Goal: Find specific page/section: Find specific page/section

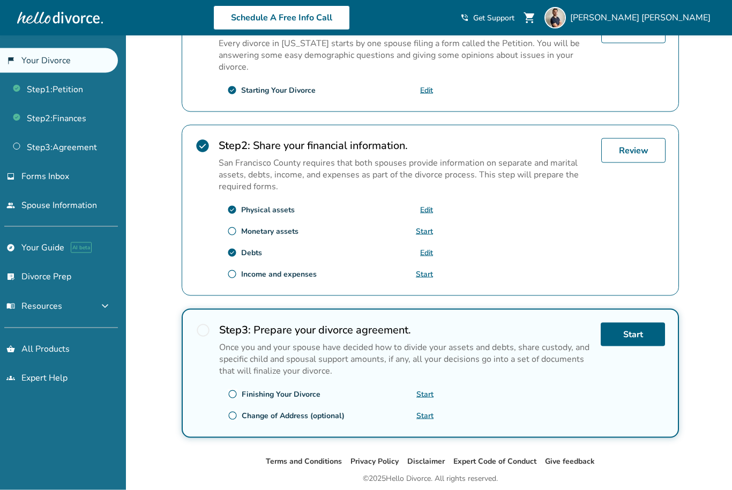
scroll to position [264, 0]
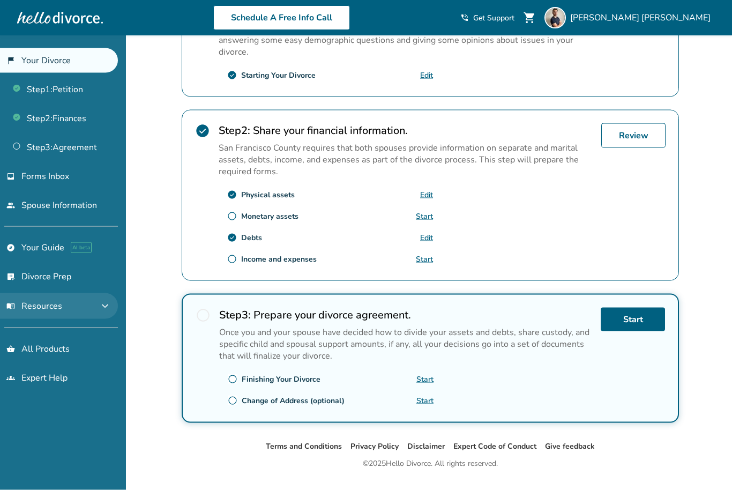
click at [118, 309] on button "menu_book Resources expand_more" at bounding box center [59, 306] width 118 height 26
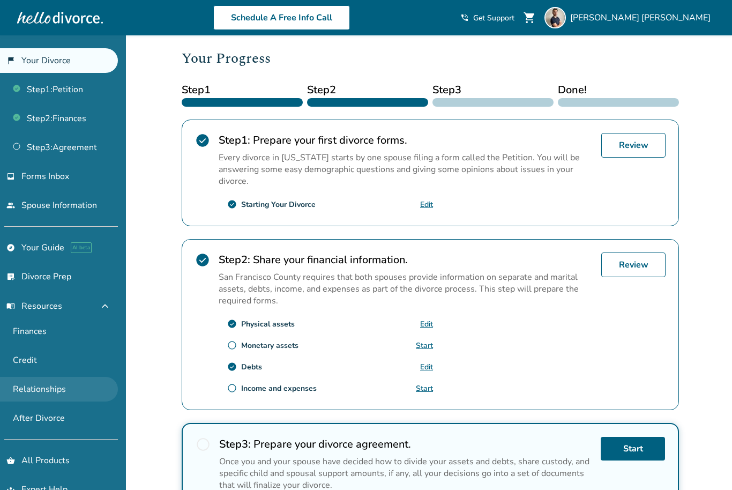
scroll to position [0, 0]
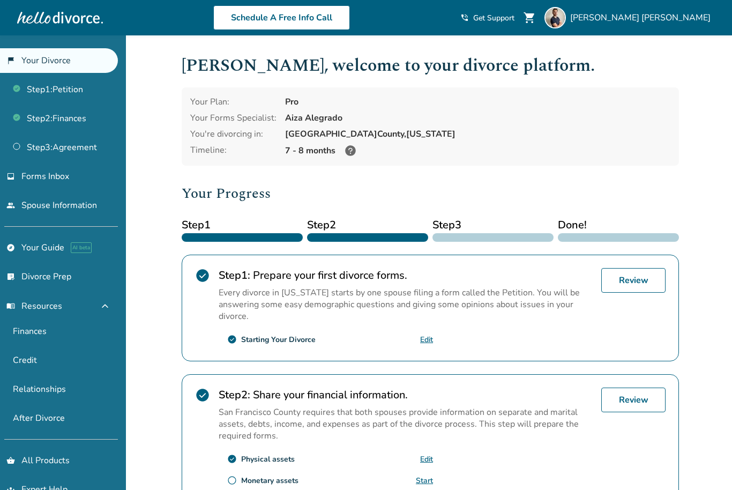
click at [514, 20] on span "Get Support" at bounding box center [493, 18] width 41 height 10
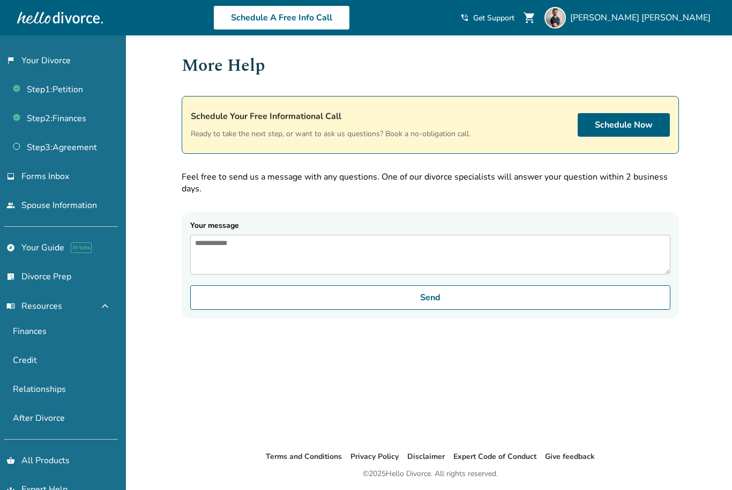
click at [514, 20] on span "Get Support" at bounding box center [493, 18] width 41 height 10
click at [664, 25] on div "[PERSON_NAME]" at bounding box center [629, 17] width 170 height 21
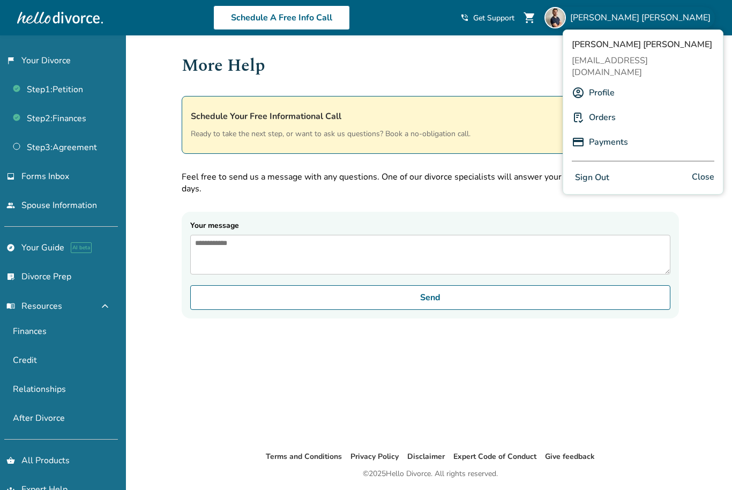
click at [599, 87] on link "Profile" at bounding box center [602, 93] width 26 height 20
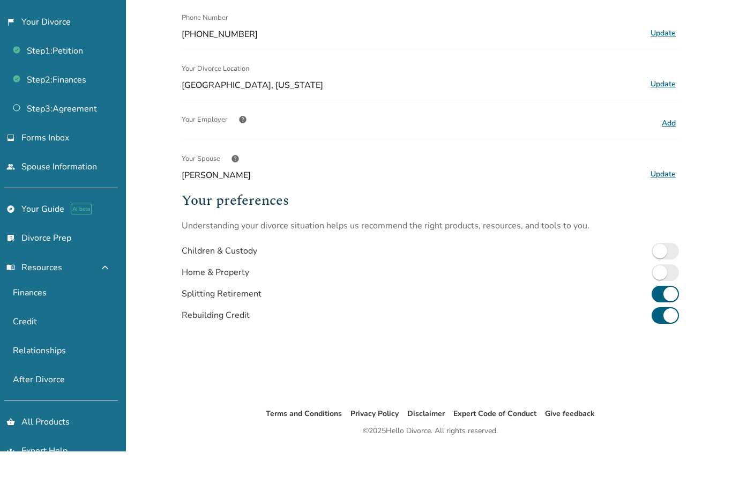
scroll to position [143, 0]
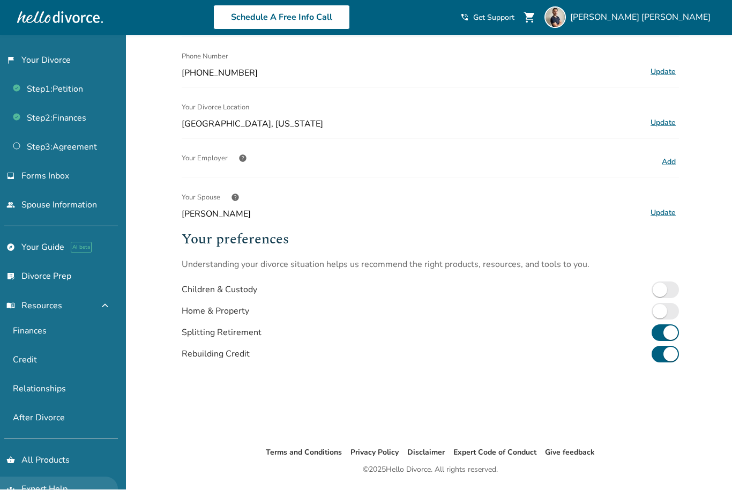
click at [91, 489] on link "groups Expert Help" at bounding box center [59, 489] width 118 height 25
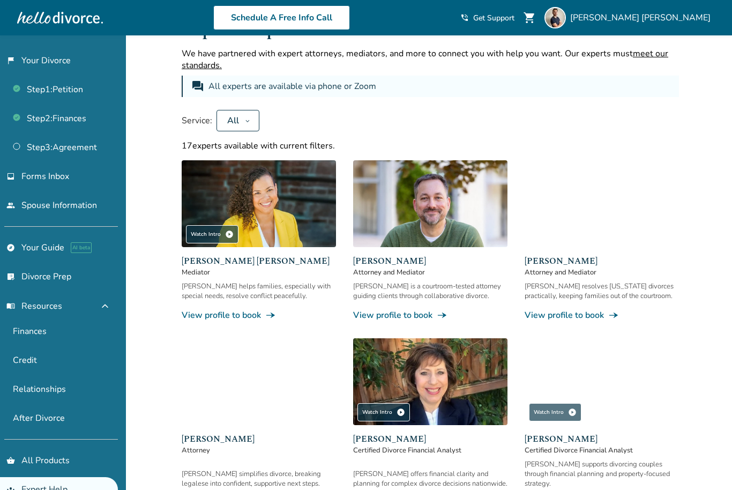
scroll to position [71, 0]
